Goal: Check status

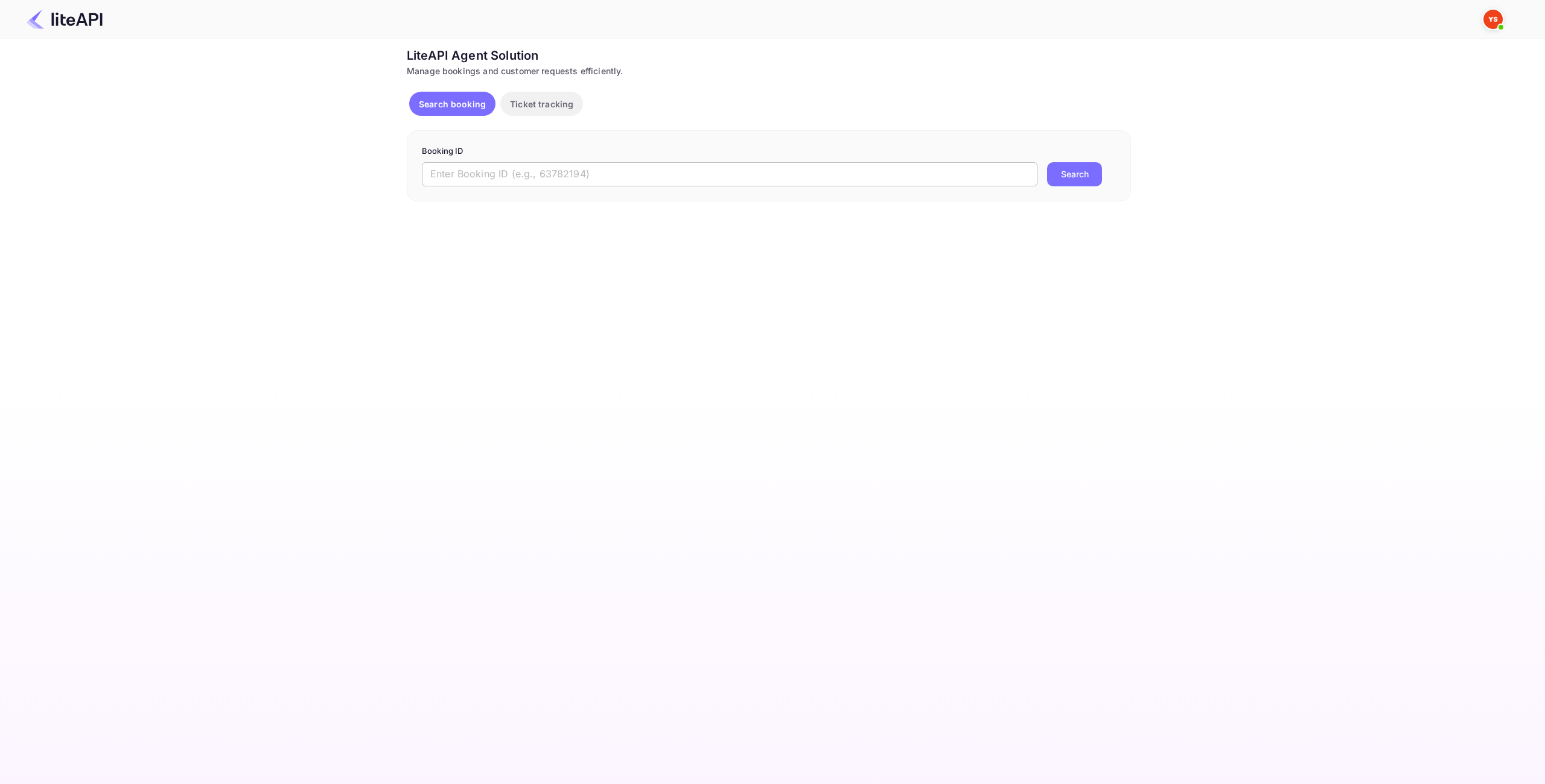
drag, startPoint x: 722, startPoint y: 172, endPoint x: 758, endPoint y: 170, distance: 36.1
click at [720, 172] on input "text" at bounding box center [729, 174] width 615 height 24
paste input "8863045"
type input "8863045"
click at [1052, 175] on button "Search" at bounding box center [1074, 174] width 55 height 24
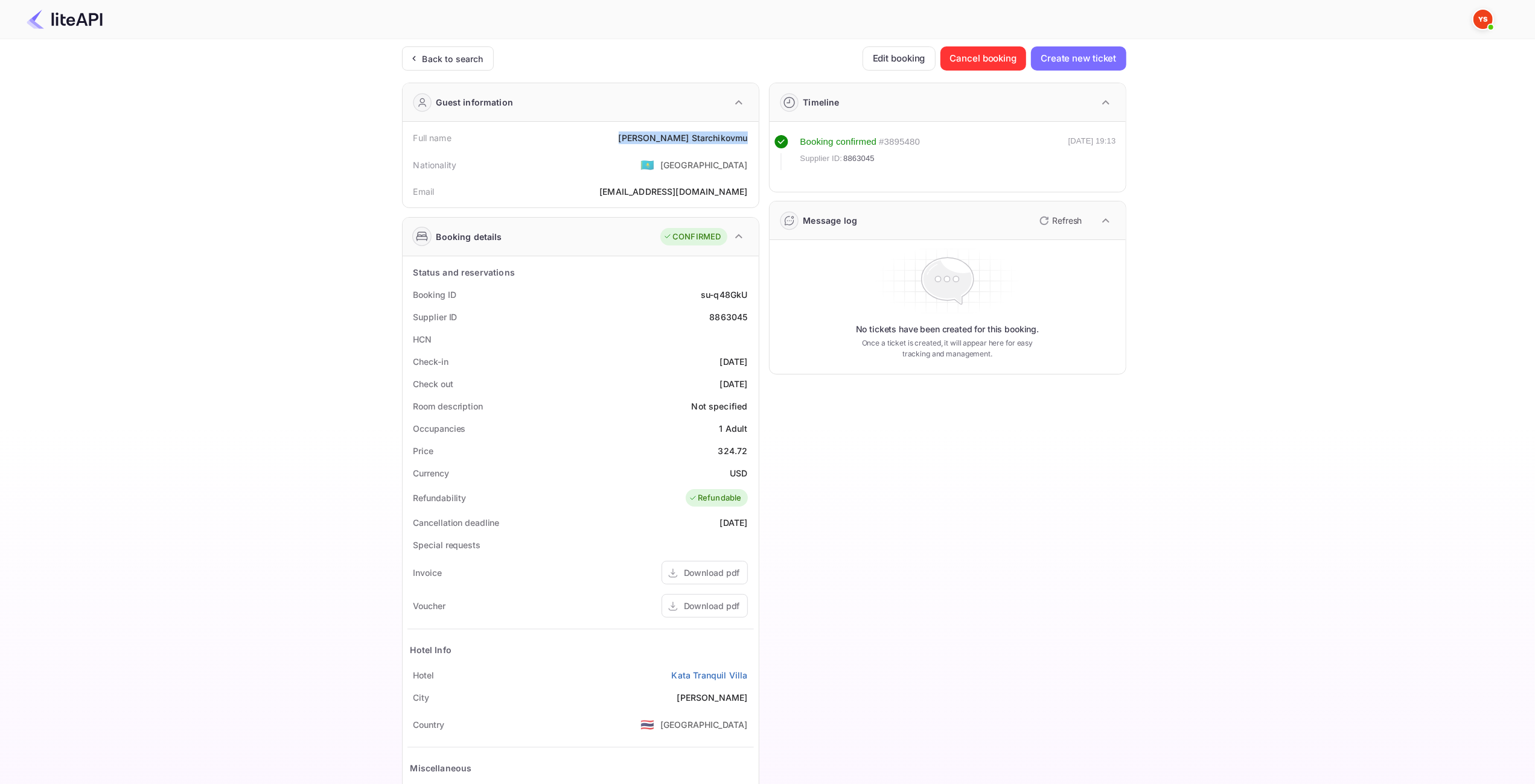
drag, startPoint x: 751, startPoint y: 137, endPoint x: 647, endPoint y: 134, distance: 104.0
click at [646, 135] on div "Full name [PERSON_NAME] Nationality 🇰🇿 [DEMOGRAPHIC_DATA] Email [EMAIL_ADDRESS]…" at bounding box center [581, 165] width 356 height 85
copy div "[PERSON_NAME]"
click at [738, 450] on div "324.72" at bounding box center [733, 451] width 30 height 13
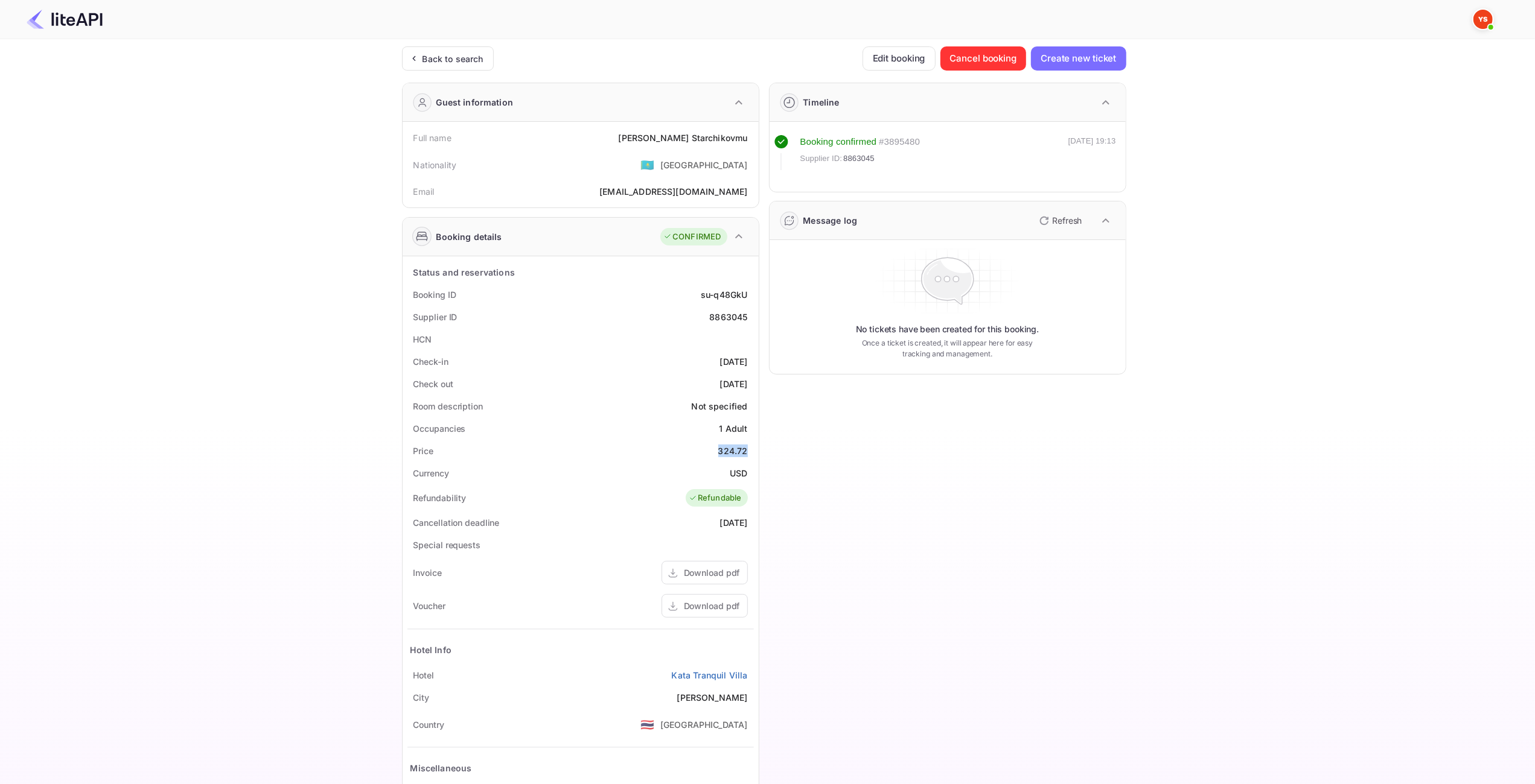
copy div "324.72"
